Goal: Understand process/instructions: Learn about a topic

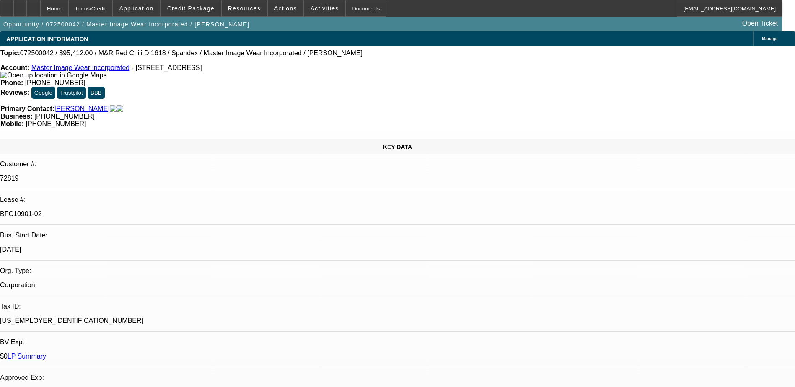
select select "0"
select select "0.1"
select select "0"
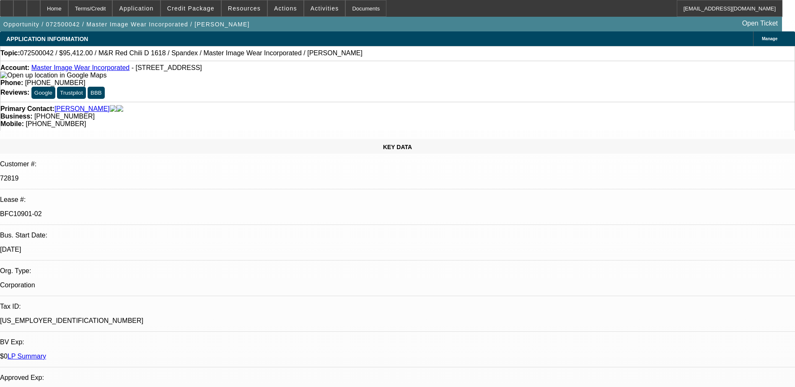
select select "0.1"
select select "0"
select select "0.1"
select select "0"
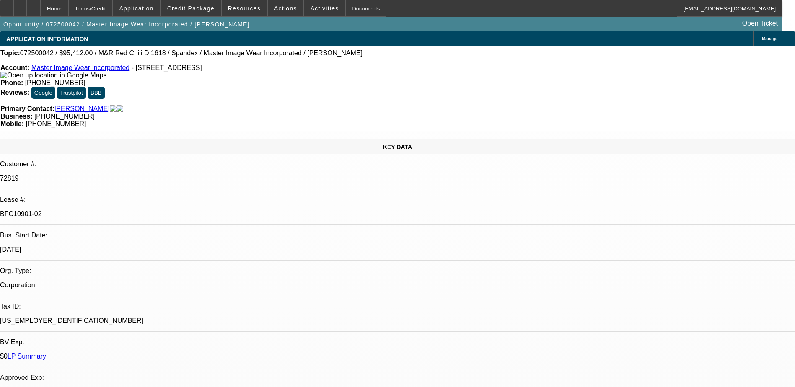
select select "0"
select select "0.1"
select select "1"
select select "4"
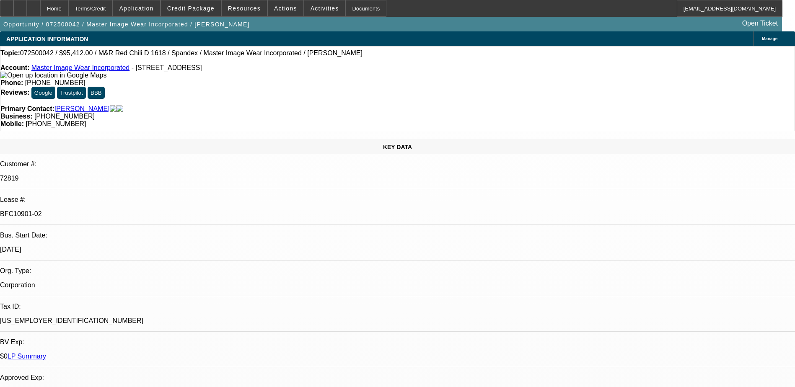
select select "1"
select select "4"
select select "1"
select select "3"
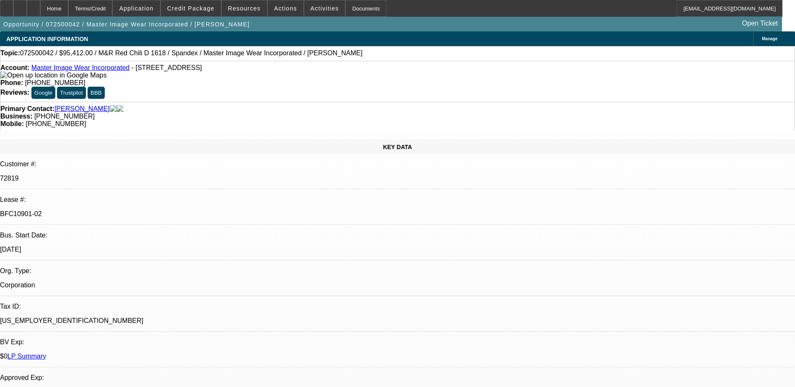
select select "4"
select select "1"
select select "3"
select select "4"
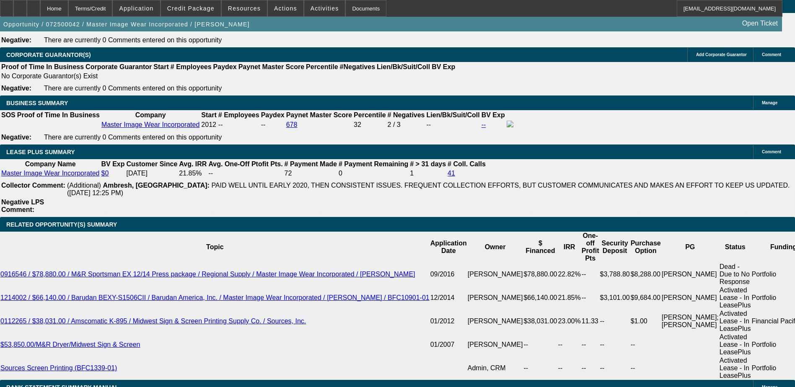
scroll to position [1173, 0]
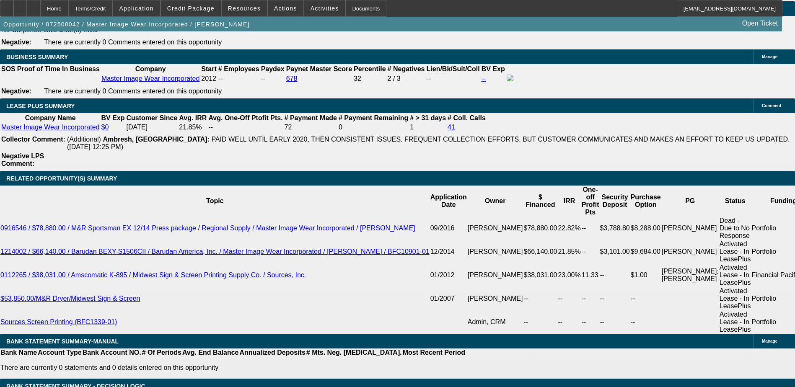
scroll to position [1425, 0]
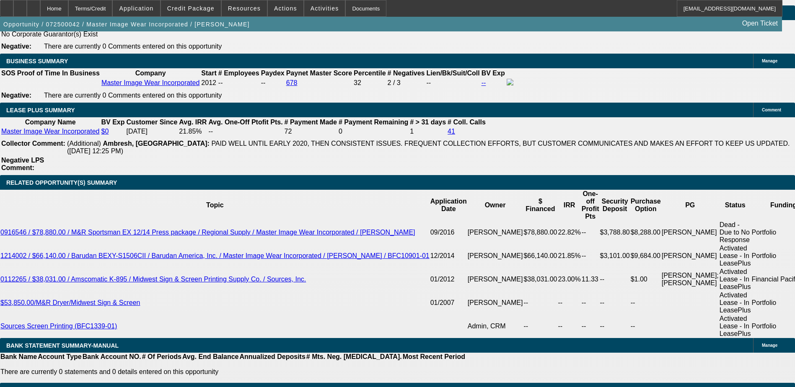
select select "0"
select select "3"
select select "0.1"
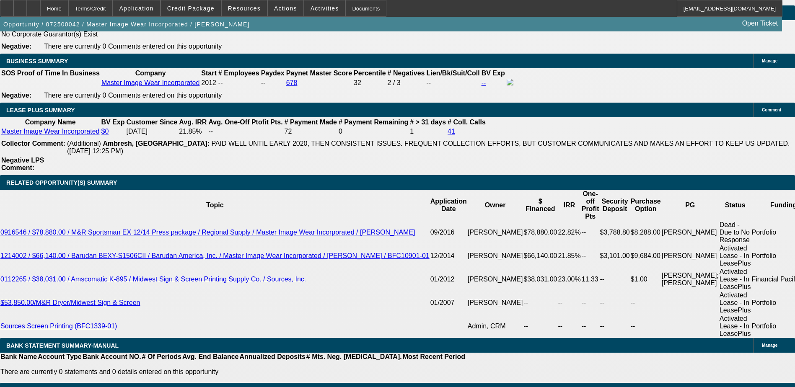
select select "4"
select select "0"
select select "2"
select select "0.1"
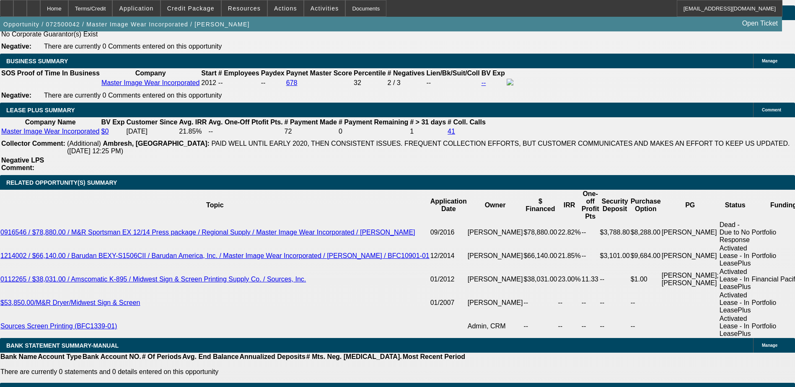
select select "4"
select select "0"
select select "2"
select select "0.1"
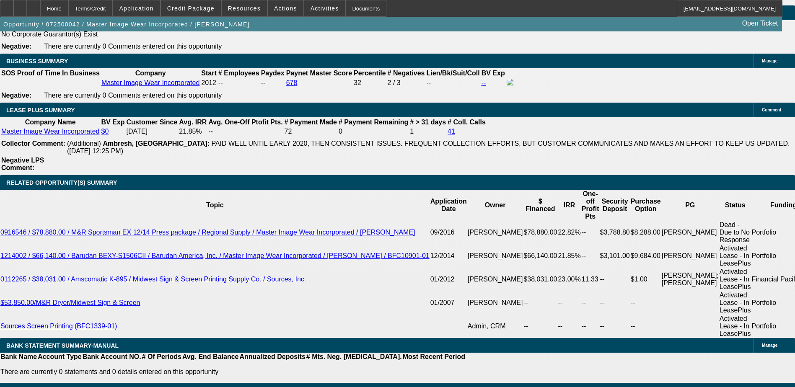
select select "4"
select select "0"
select select "2"
select select "0.1"
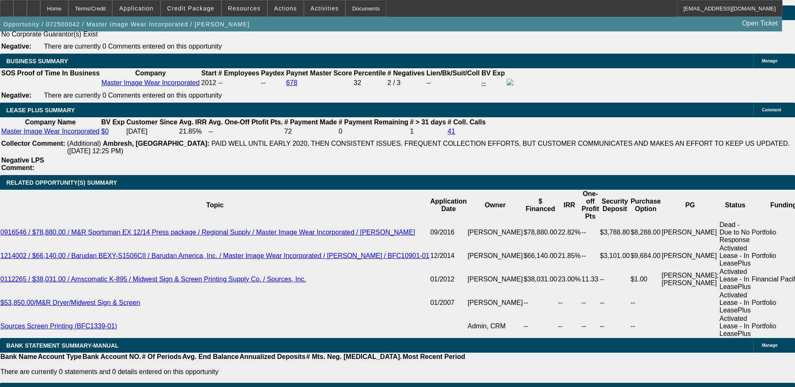
select select "4"
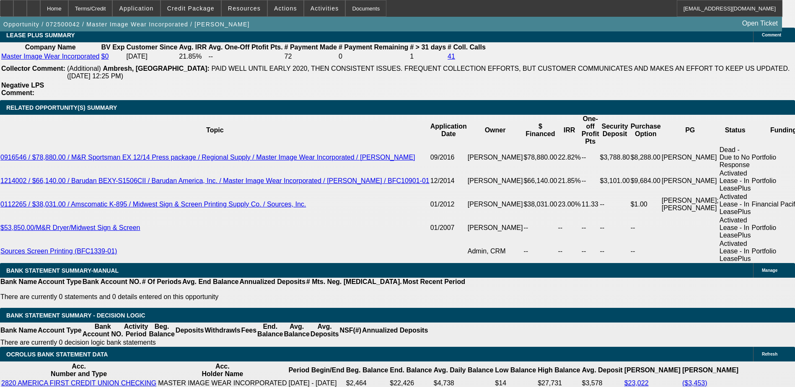
select select "0"
select select "0.1"
select select "4"
select select "0"
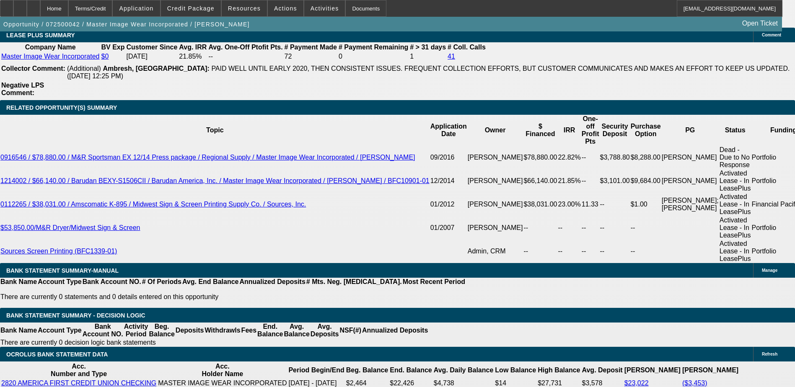
select select "0"
select select "0.1"
select select "4"
select select "0"
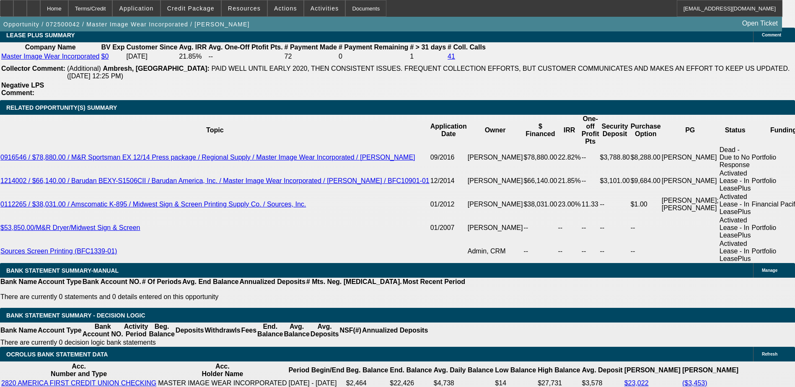
select select "3"
select select "0.1"
select select "4"
select select "0"
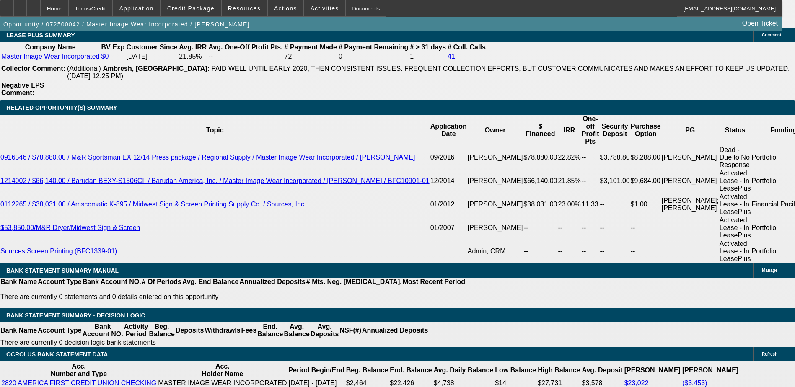
select select "3"
select select "0.1"
select select "4"
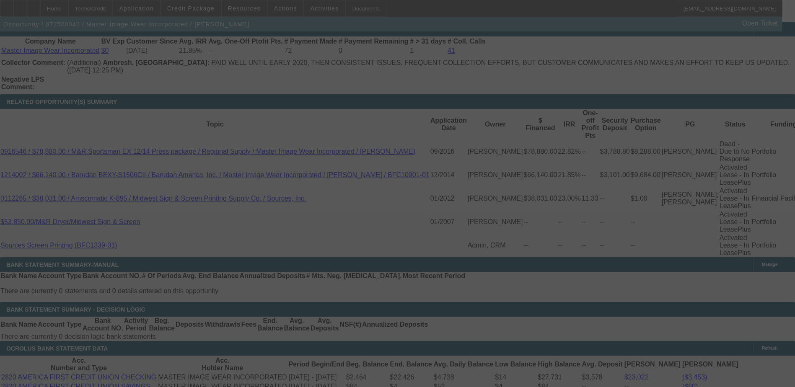
scroll to position [1509, 0]
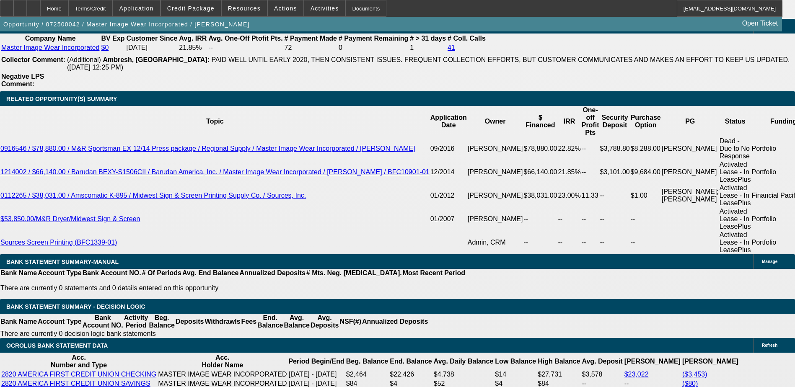
select select "0"
select select "3"
select select "0.1"
select select "4"
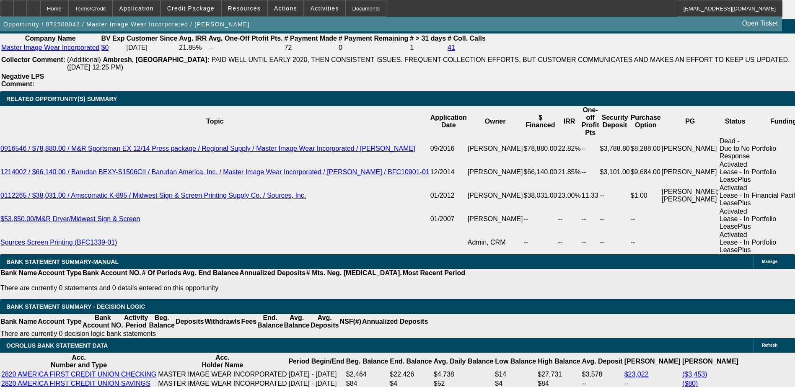
select select "0"
select select "2"
select select "0.1"
select select "4"
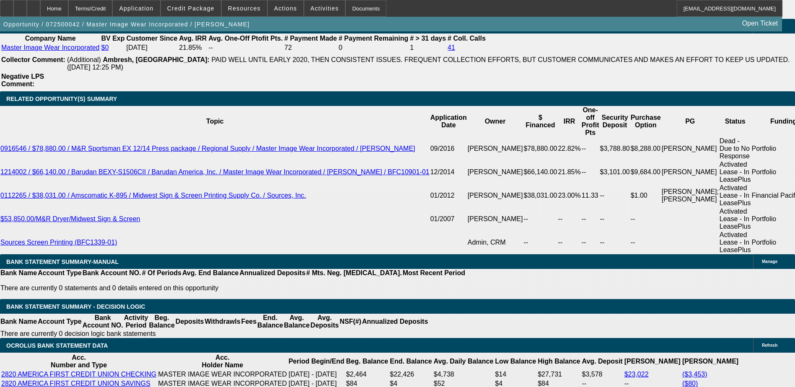
select select "0"
select select "2"
select select "0.1"
select select "4"
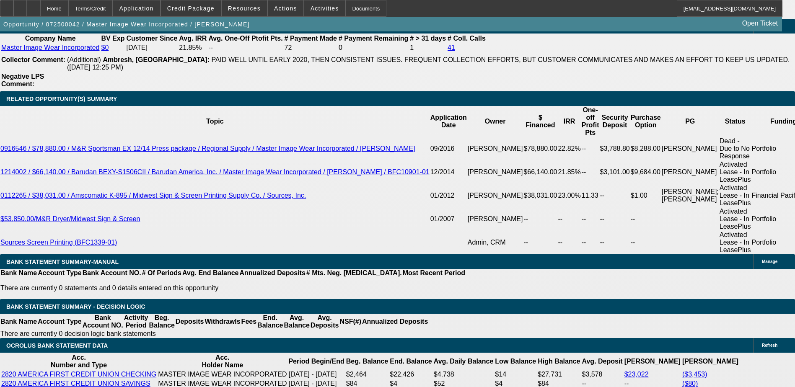
select select "0"
select select "2"
select select "0.1"
select select "4"
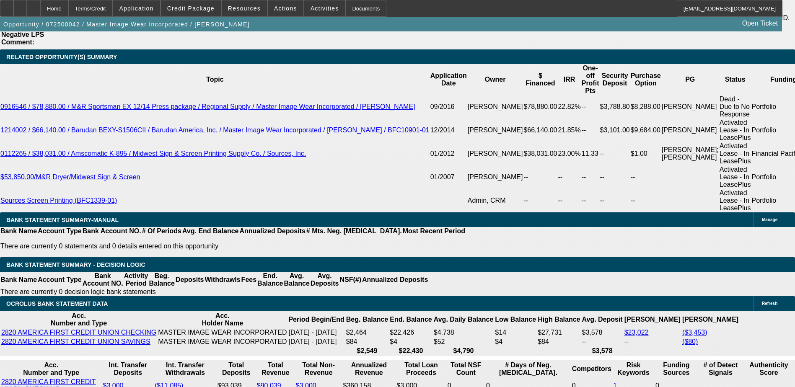
scroll to position [1341, 0]
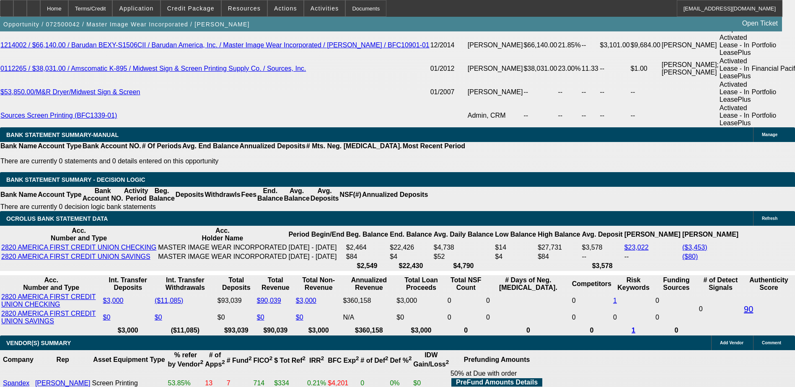
select select "0"
select select "0.1"
select select "4"
select select "0"
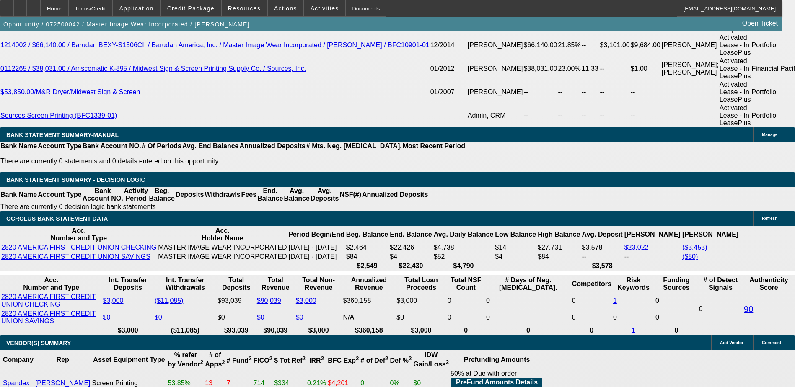
select select "0"
select select "0.1"
select select "4"
select select "0"
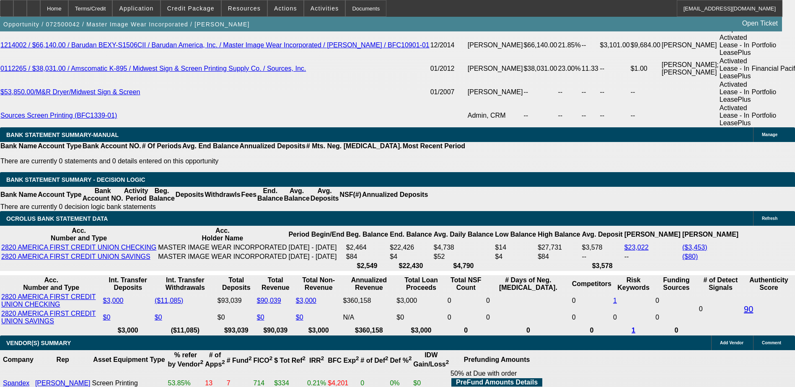
select select "3"
select select "0.1"
select select "4"
select select "0"
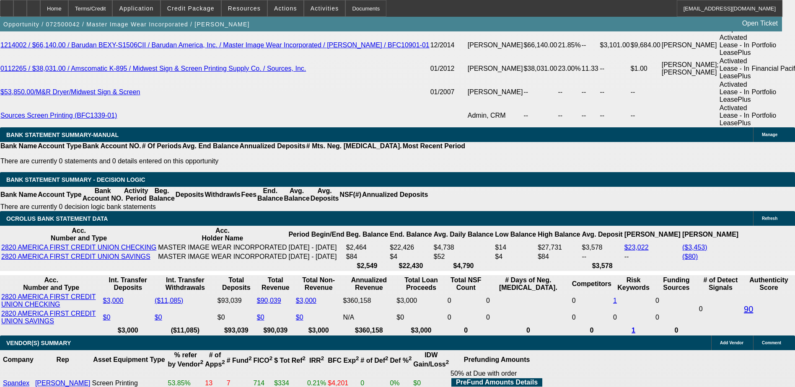
select select "3"
select select "0.1"
select select "4"
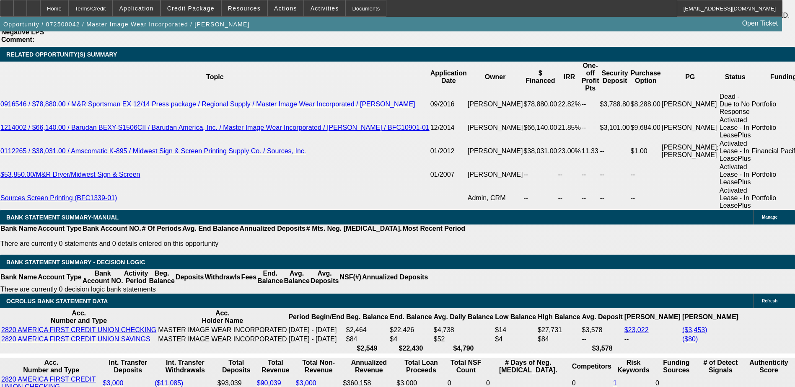
scroll to position [1614, 0]
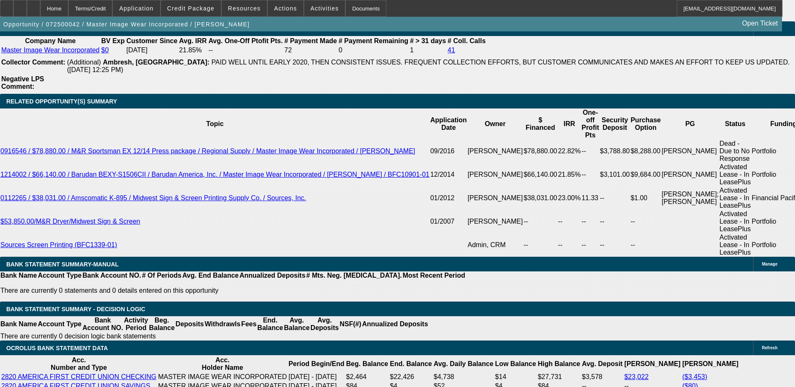
scroll to position [1362, 0]
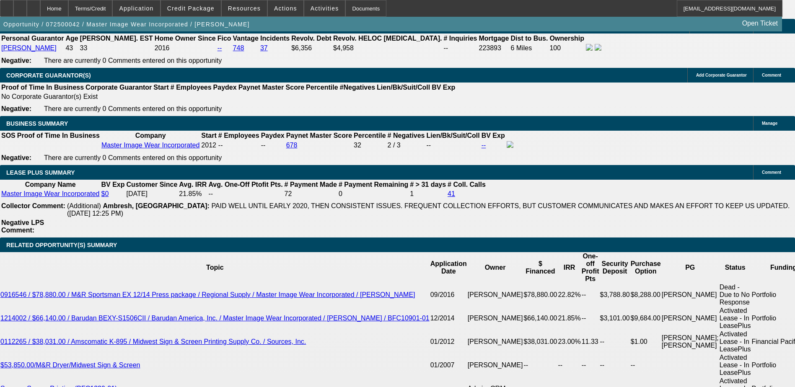
select select "0"
select select "3"
select select "0.1"
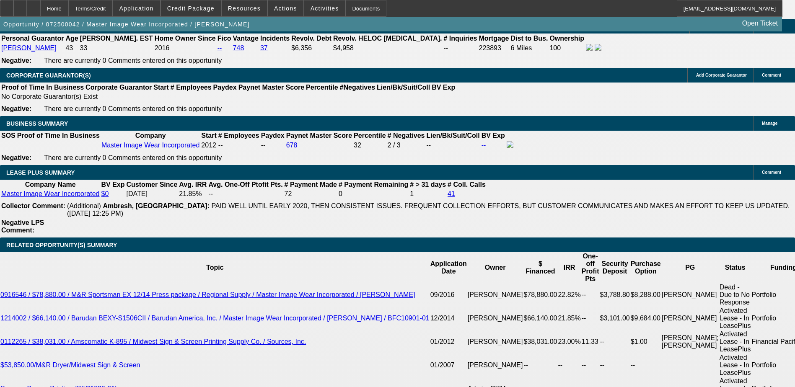
select select "4"
select select "0"
select select "2"
select select "0.1"
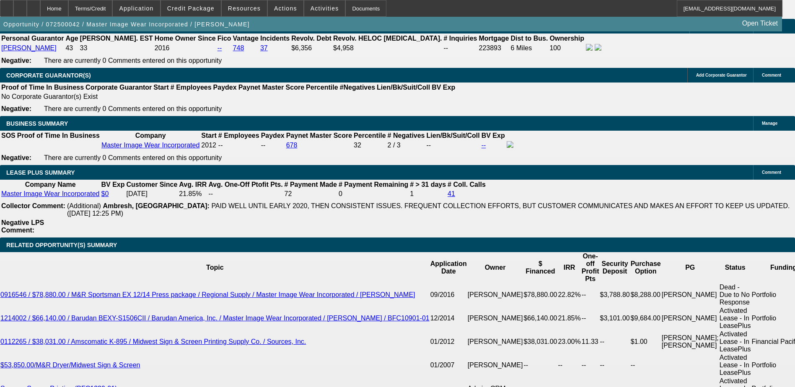
select select "4"
select select "0"
select select "2"
select select "0.1"
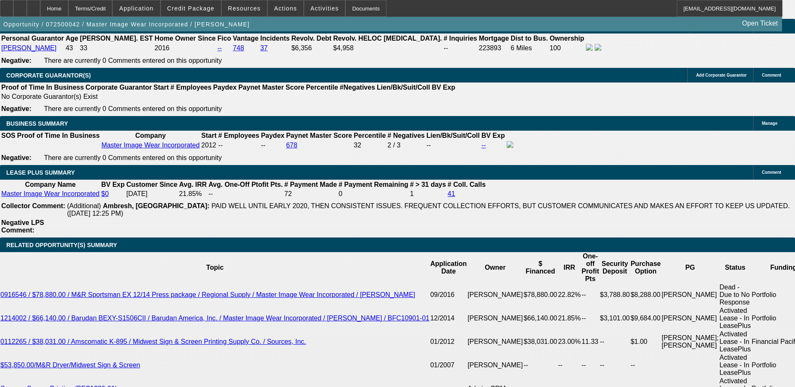
select select "4"
select select "0"
select select "2"
select select "0.1"
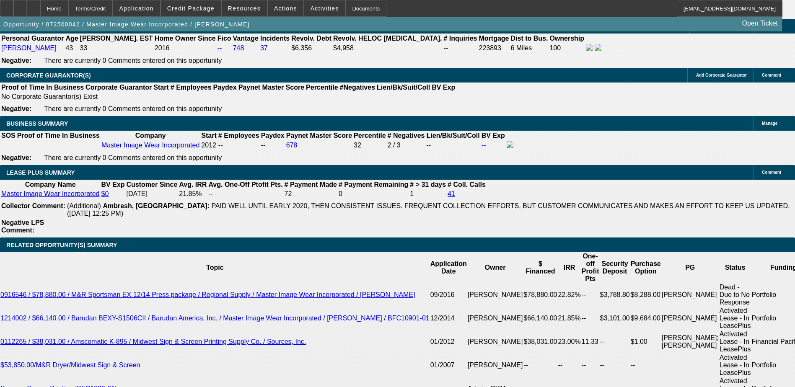
select select "4"
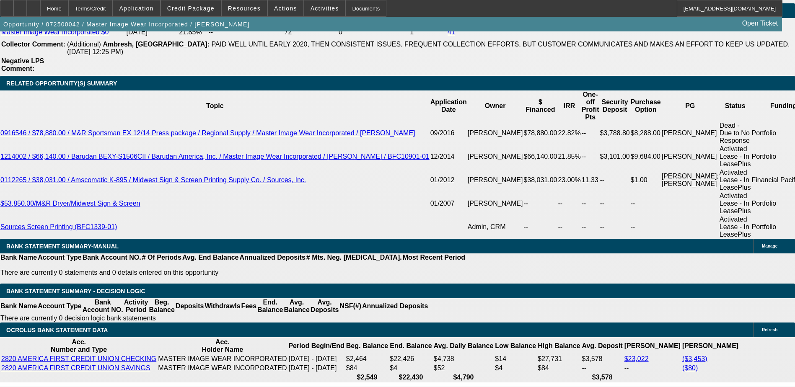
scroll to position [1530, 0]
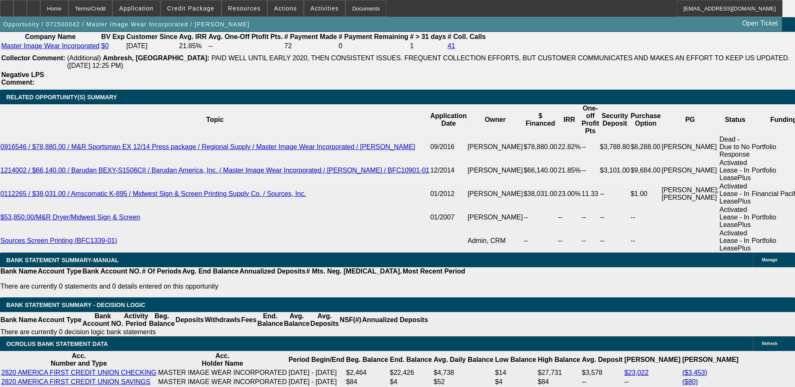
scroll to position [1404, 0]
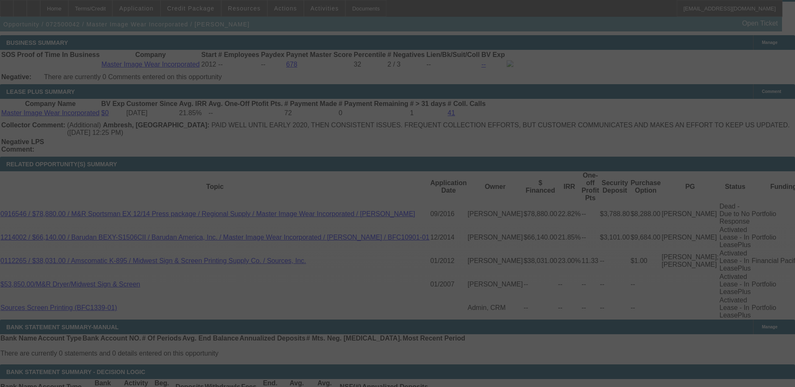
scroll to position [1488, 0]
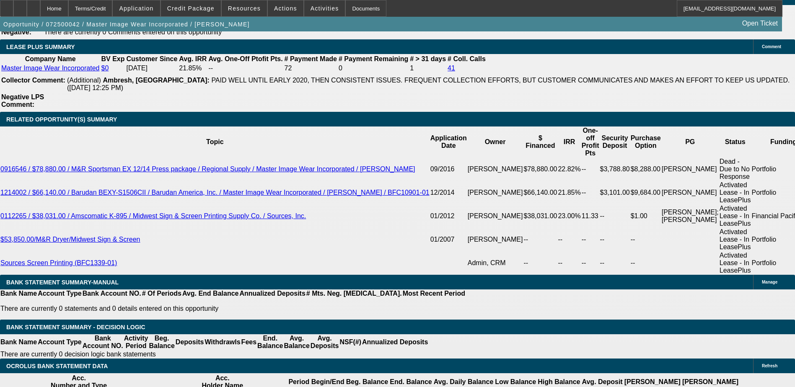
select select "0"
select select "0.1"
select select "4"
select select "0"
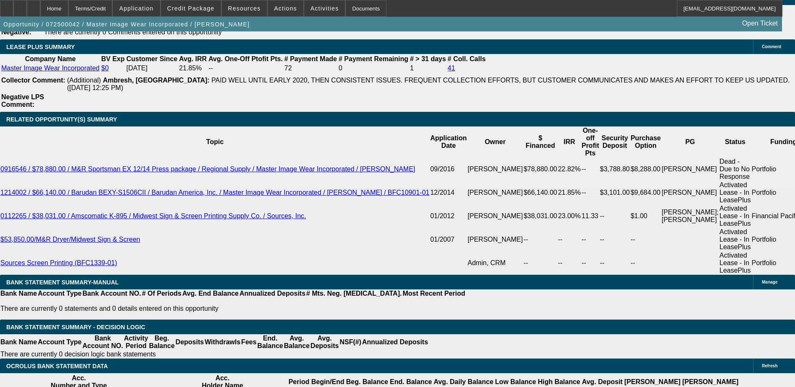
select select "0"
select select "0.1"
select select "4"
select select "0"
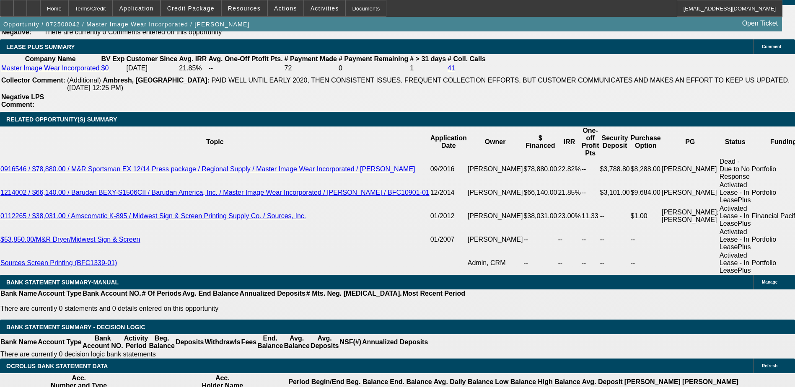
select select "3"
select select "0.1"
select select "4"
select select "0"
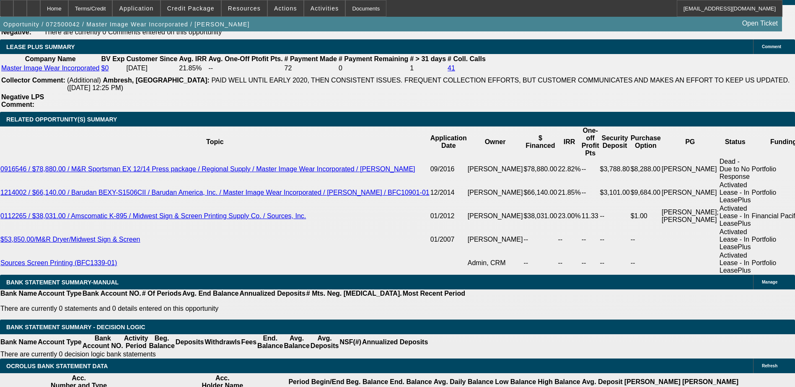
select select "3"
select select "0.1"
select select "4"
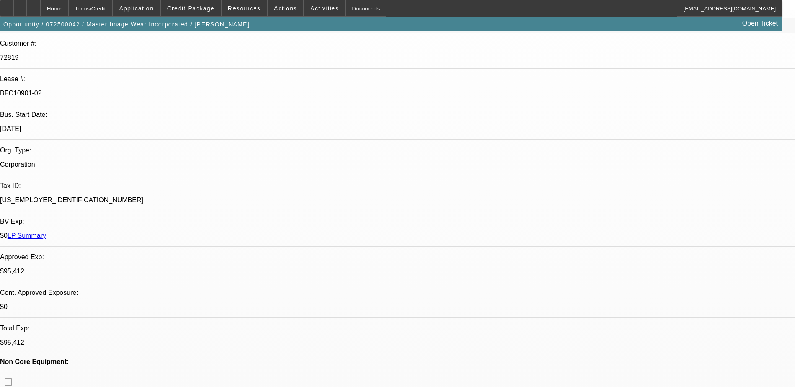
scroll to position [0, 0]
